Goal: Task Accomplishment & Management: Manage account settings

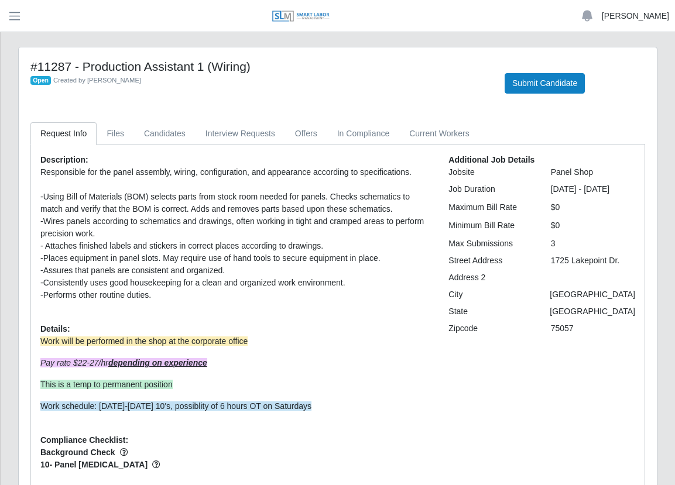
click at [638, 16] on link "[PERSON_NAME]" at bounding box center [635, 16] width 67 height 12
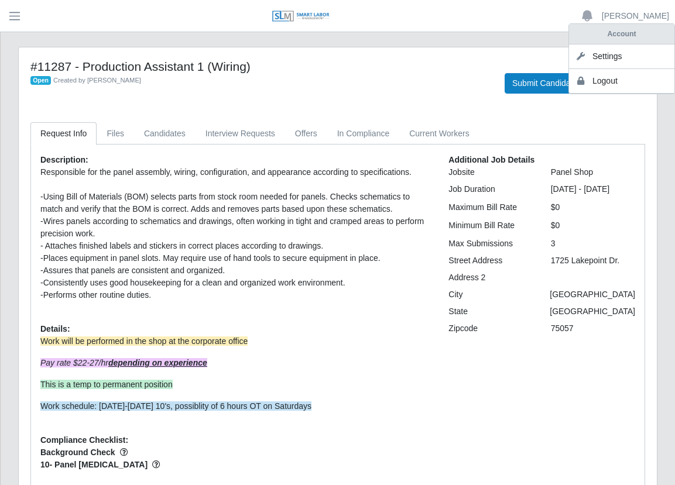
click at [622, 81] on link "Logout" at bounding box center [621, 81] width 105 height 25
